Goal: Information Seeking & Learning: Learn about a topic

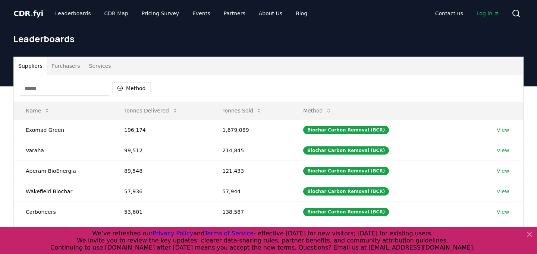
click at [53, 85] on input at bounding box center [64, 88] width 89 height 15
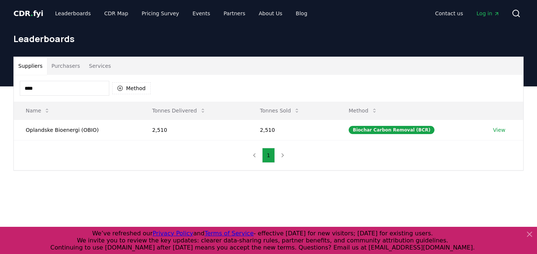
type input "****"
click at [499, 131] on link "View" at bounding box center [499, 129] width 12 height 7
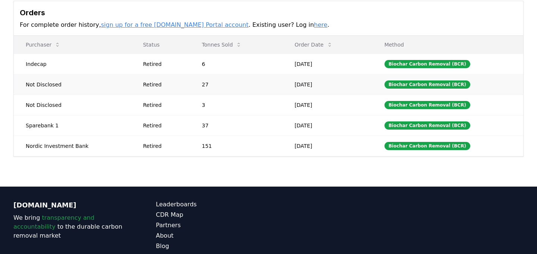
scroll to position [225, 0]
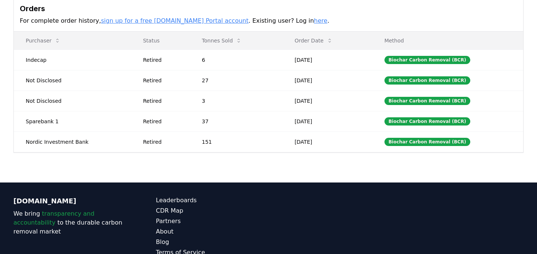
click at [314, 22] on link "here" at bounding box center [320, 20] width 13 height 7
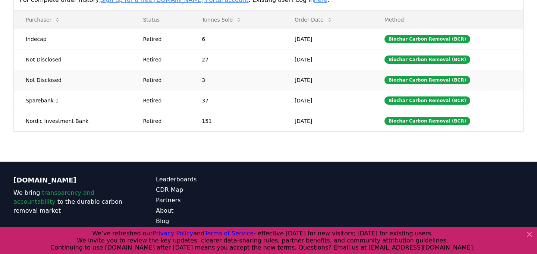
scroll to position [129, 0]
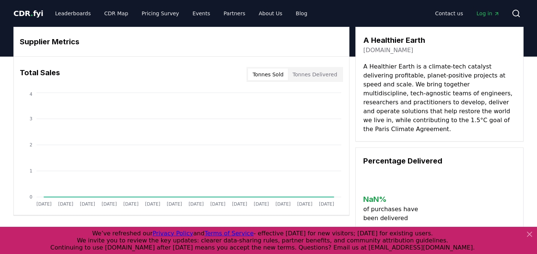
click at [320, 76] on button "Tonnes Delivered" at bounding box center [315, 75] width 54 height 12
click at [268, 78] on button "Tonnes Sold" at bounding box center [268, 75] width 40 height 12
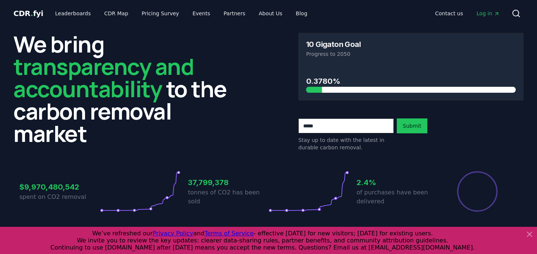
click at [496, 13] on icon "Main" at bounding box center [497, 14] width 6 height 6
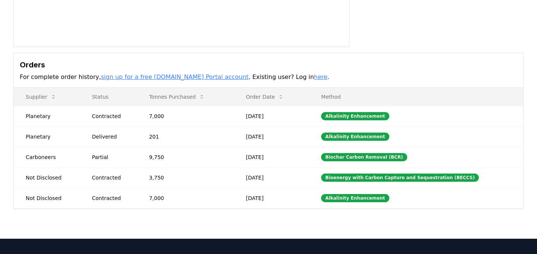
scroll to position [173, 0]
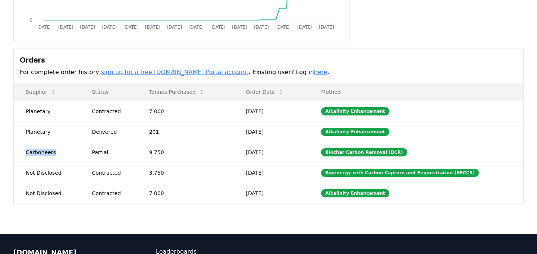
click at [42, 153] on td "Carboneers" at bounding box center [47, 152] width 66 height 21
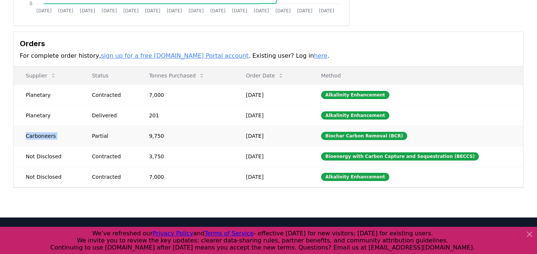
scroll to position [164, 0]
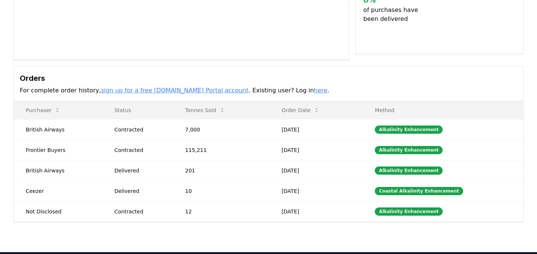
scroll to position [156, 0]
